Goal: Task Accomplishment & Management: Manage account settings

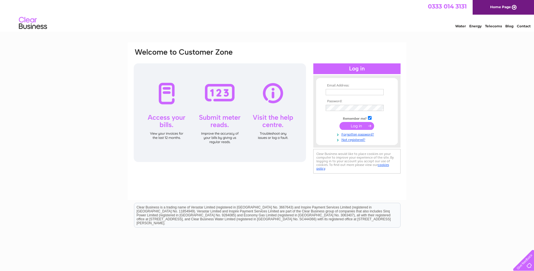
click at [347, 91] on input "text" at bounding box center [355, 92] width 58 height 6
type input "[EMAIL_ADDRESS][DOMAIN_NAME]"
click at [339, 122] on input "submit" at bounding box center [356, 126] width 35 height 8
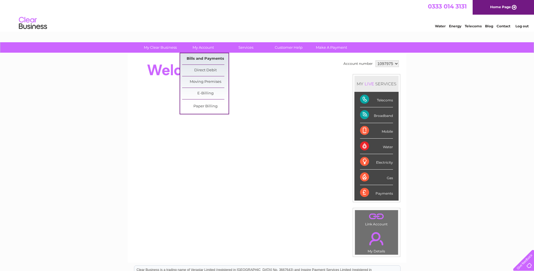
click at [198, 61] on link "Bills and Payments" at bounding box center [205, 58] width 46 height 11
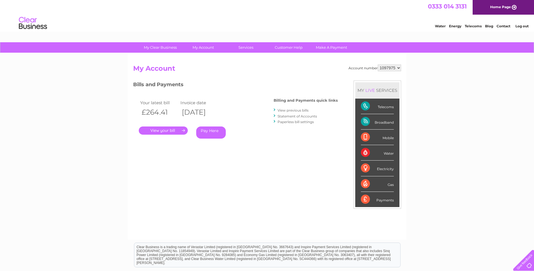
click at [167, 134] on link "." at bounding box center [163, 130] width 49 height 8
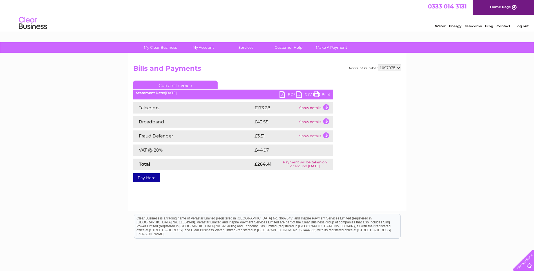
click at [289, 93] on link "PDF" at bounding box center [287, 95] width 17 height 8
